Goal: Navigation & Orientation: Understand site structure

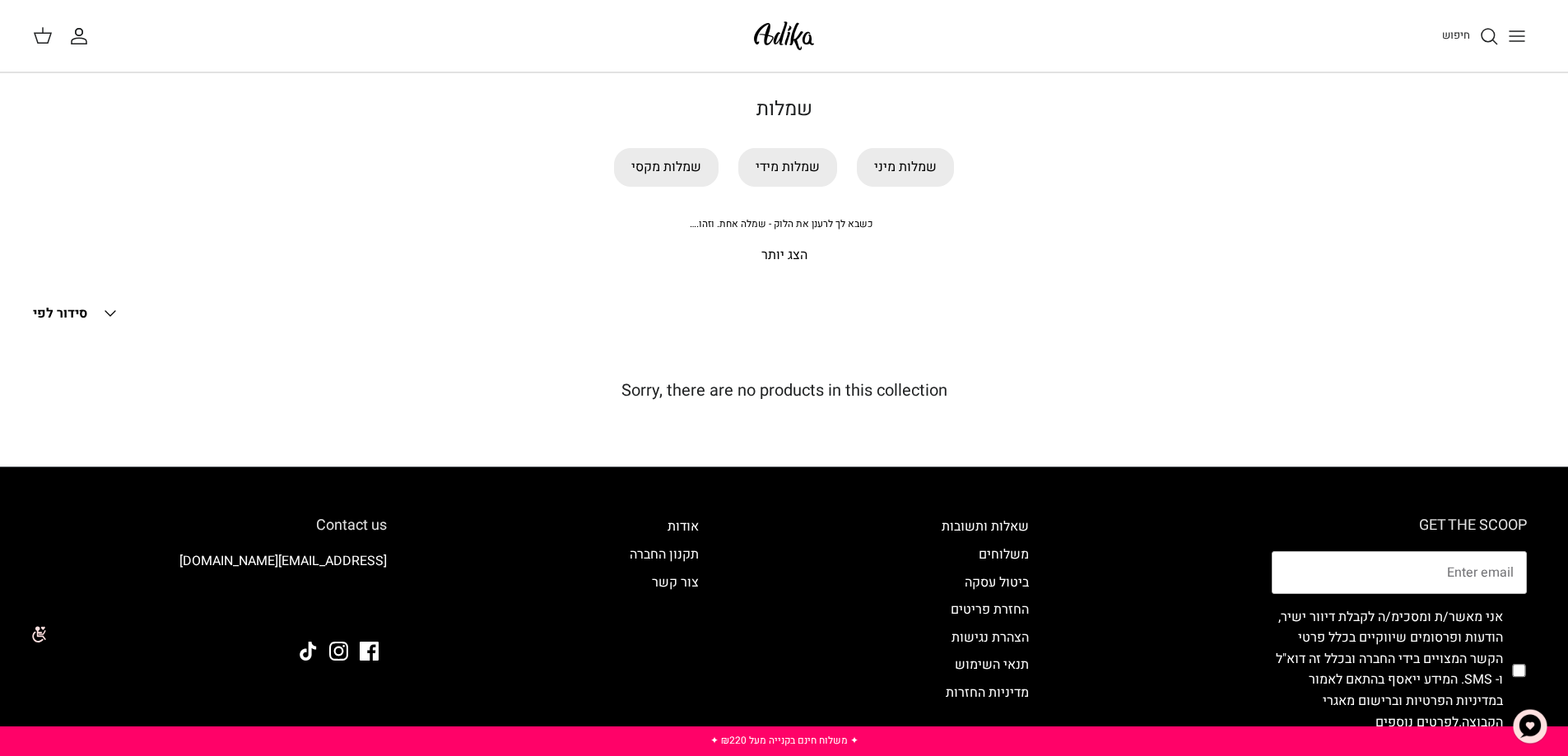
click at [769, 38] on img at bounding box center [784, 35] width 70 height 39
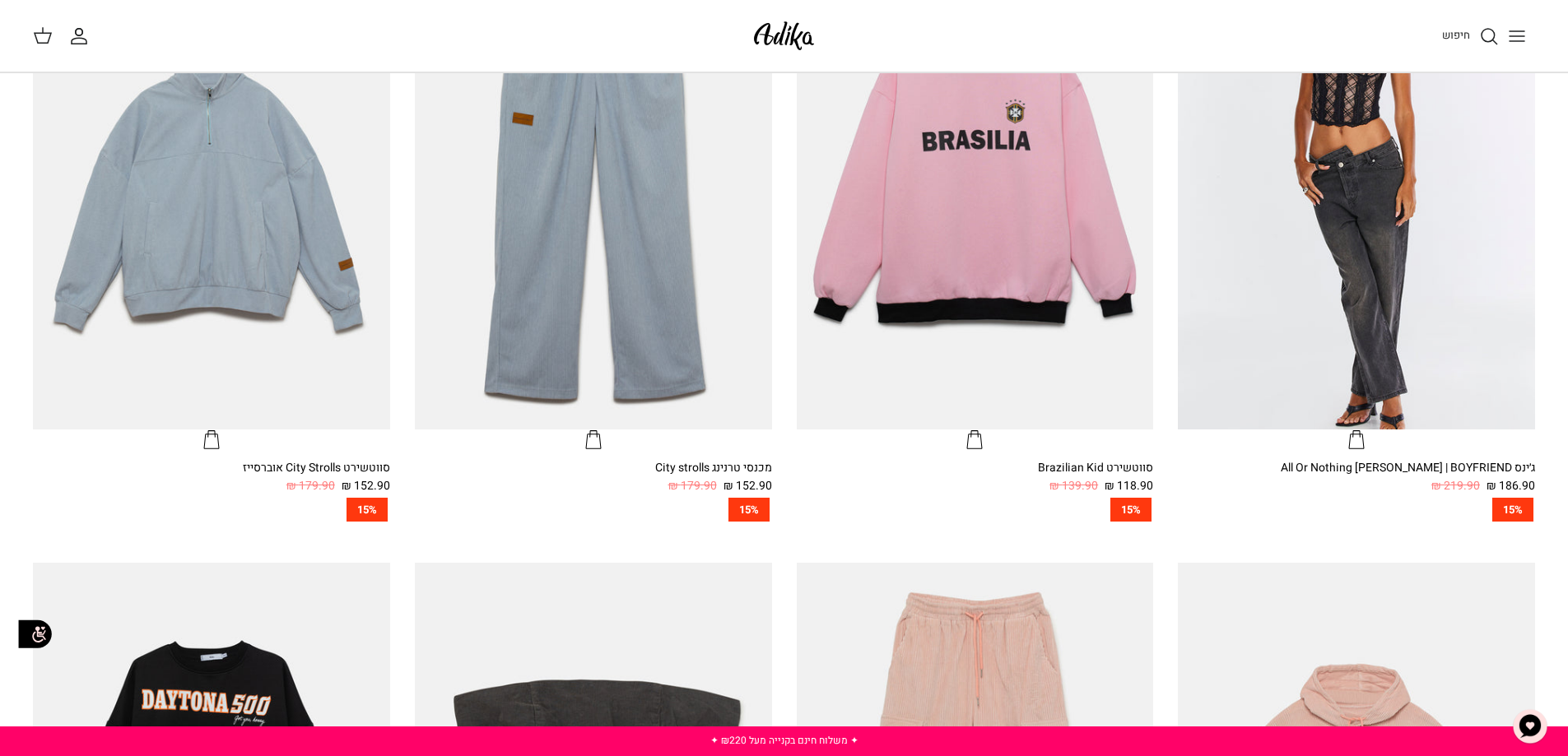
scroll to position [658, 0]
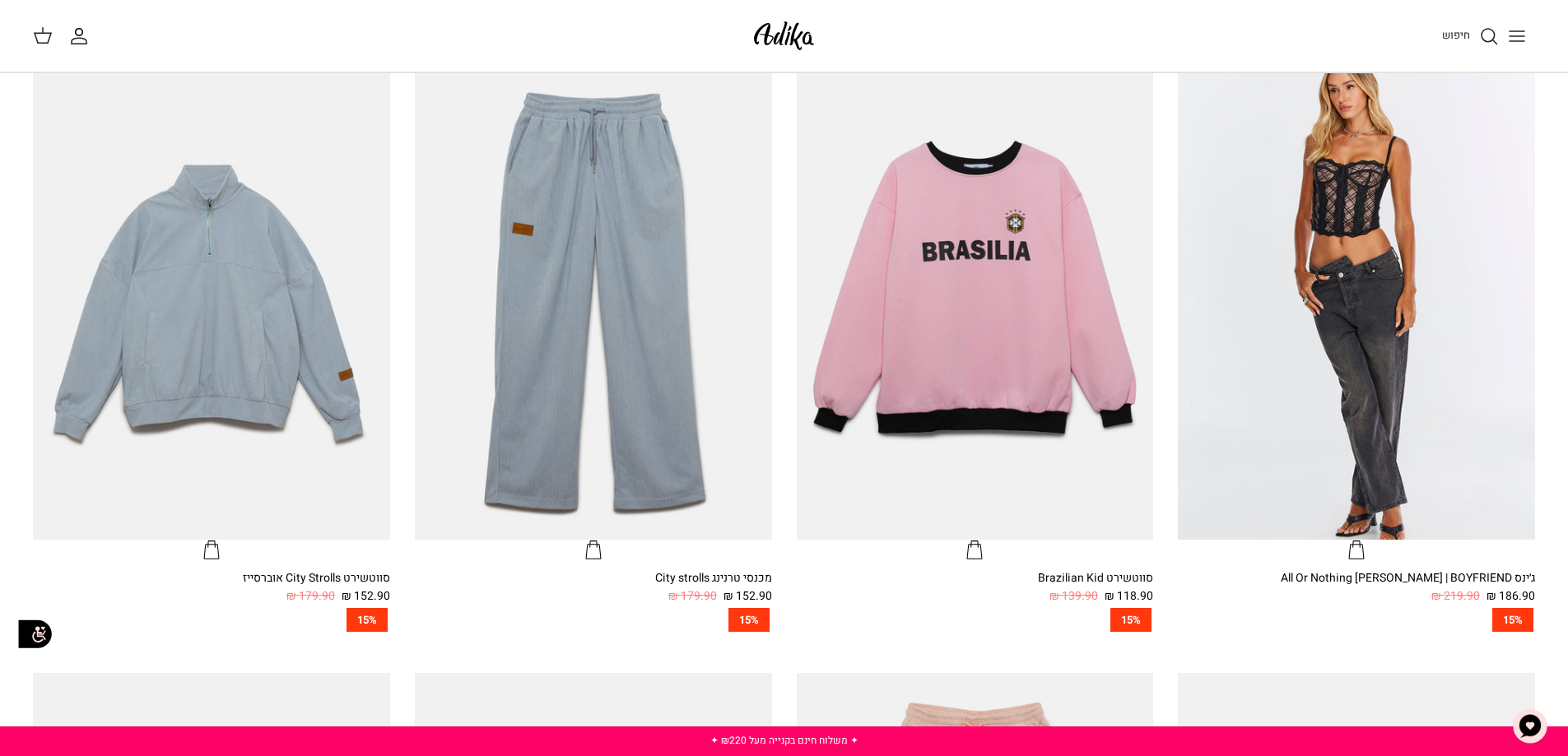
click at [1516, 35] on icon "Toggle menu" at bounding box center [1517, 36] width 20 height 20
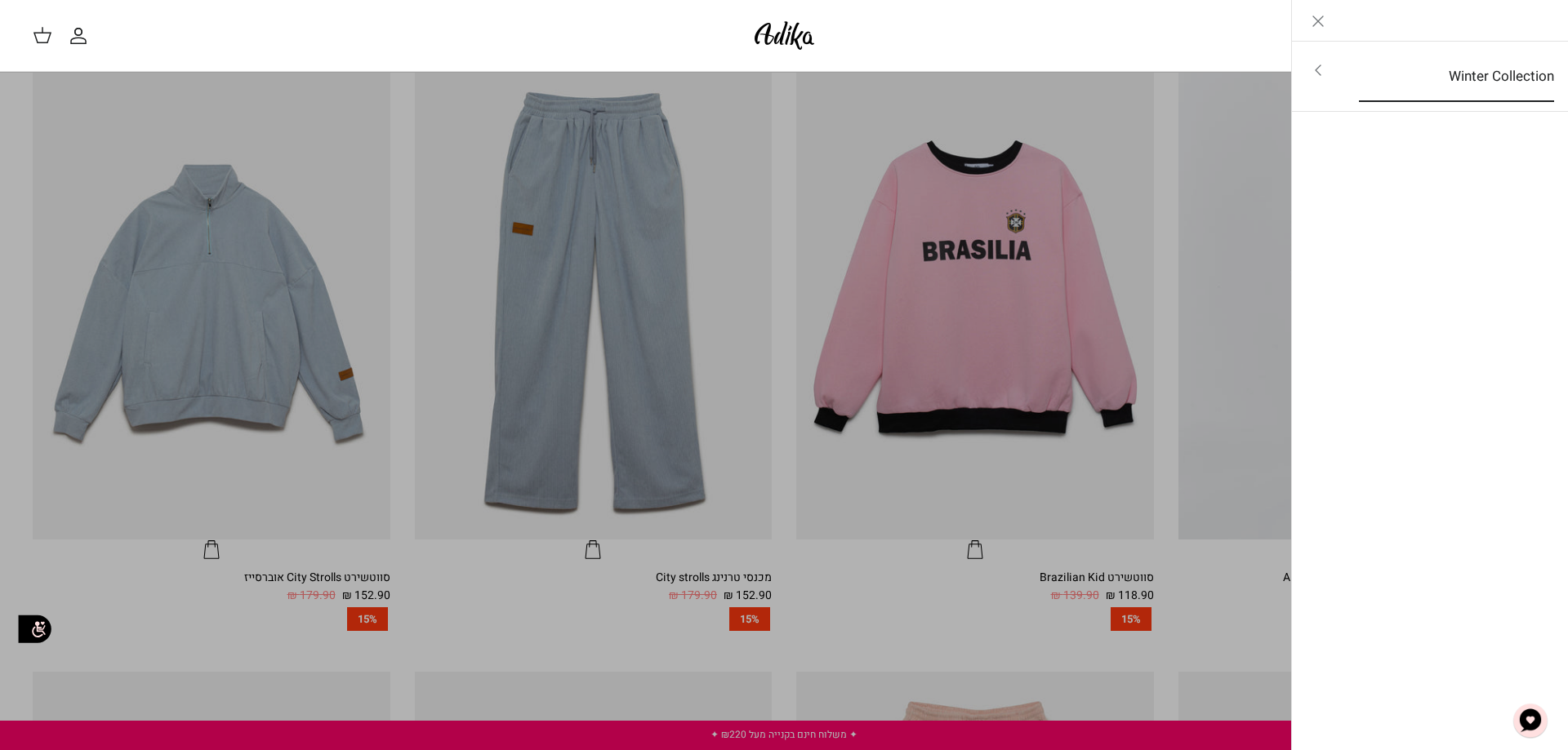
click at [1503, 70] on link "Winter Collection" at bounding box center [1457, 77] width 225 height 51
click at [1309, 13] on icon "Close" at bounding box center [1319, 21] width 20 height 20
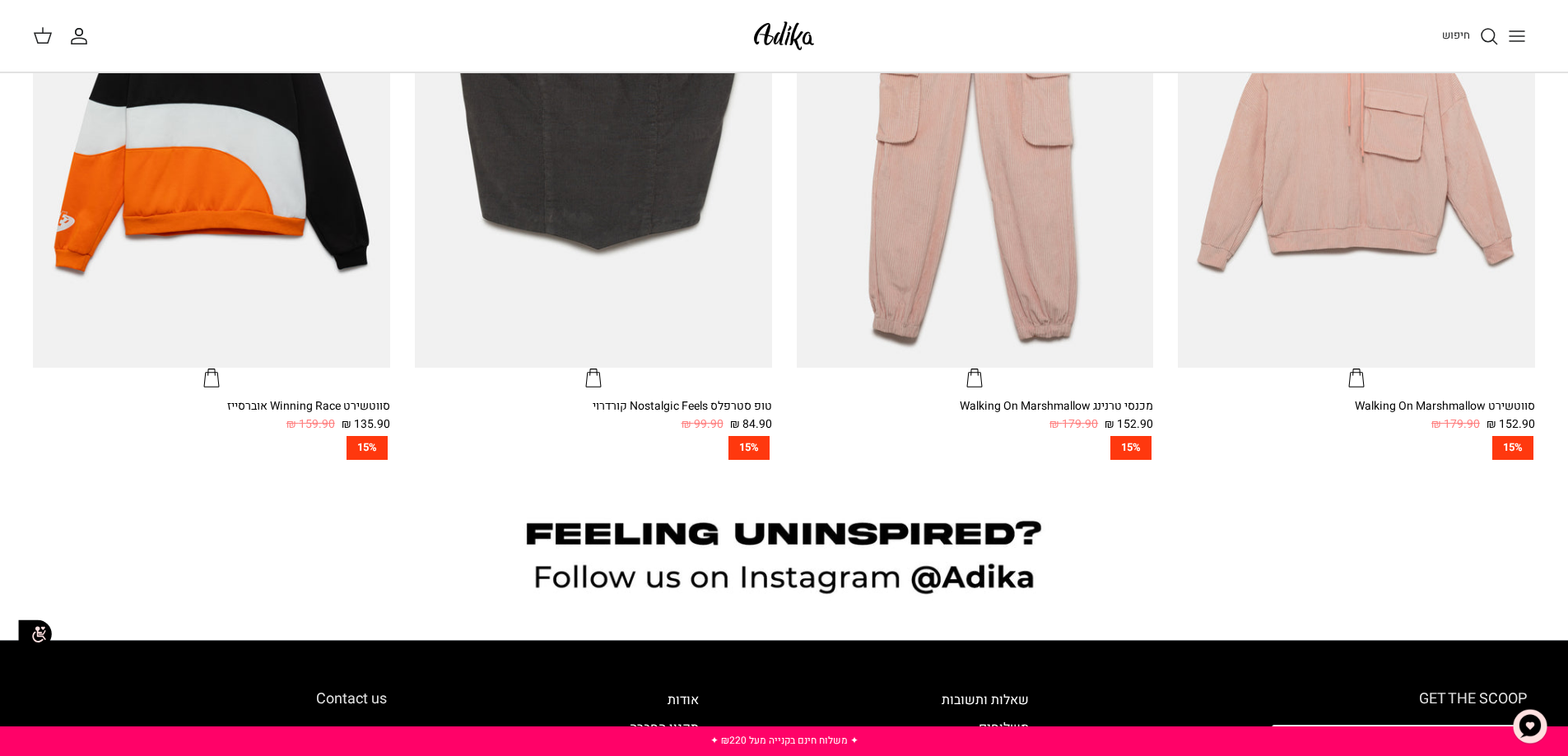
scroll to position [1413, 0]
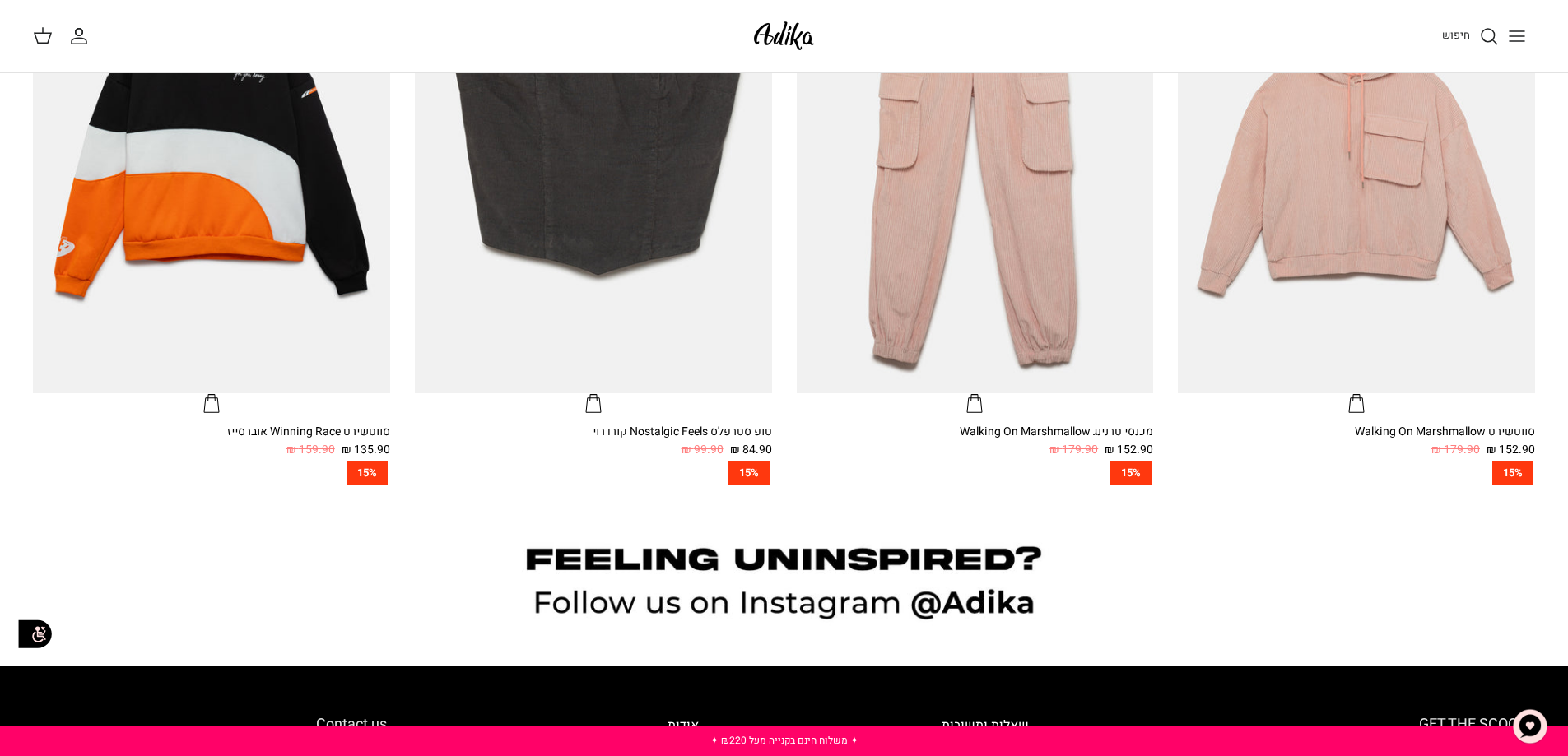
click at [798, 25] on img at bounding box center [784, 35] width 70 height 39
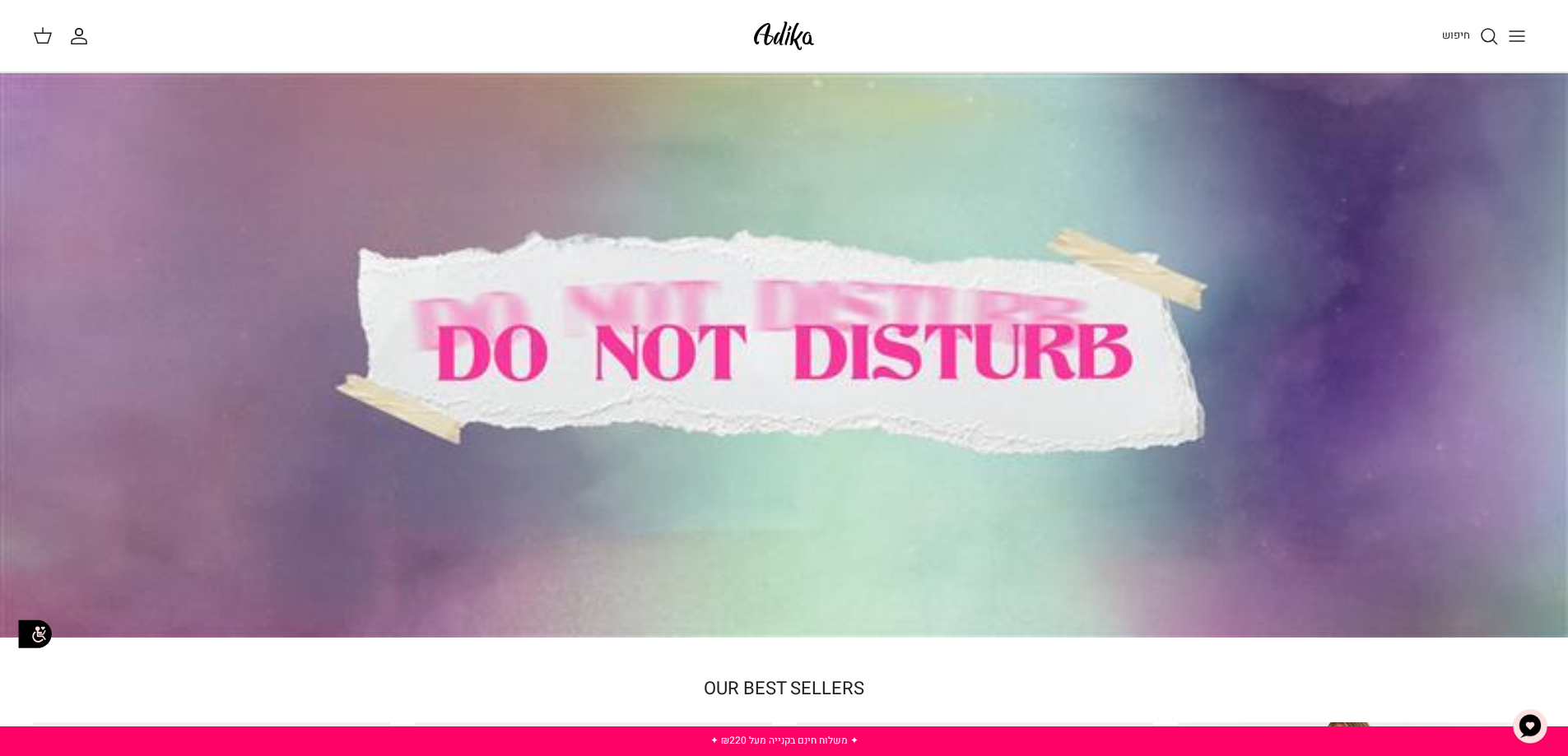
click at [1523, 34] on icon "Toggle menu" at bounding box center [1517, 36] width 20 height 20
